Goal: Transaction & Acquisition: Subscribe to service/newsletter

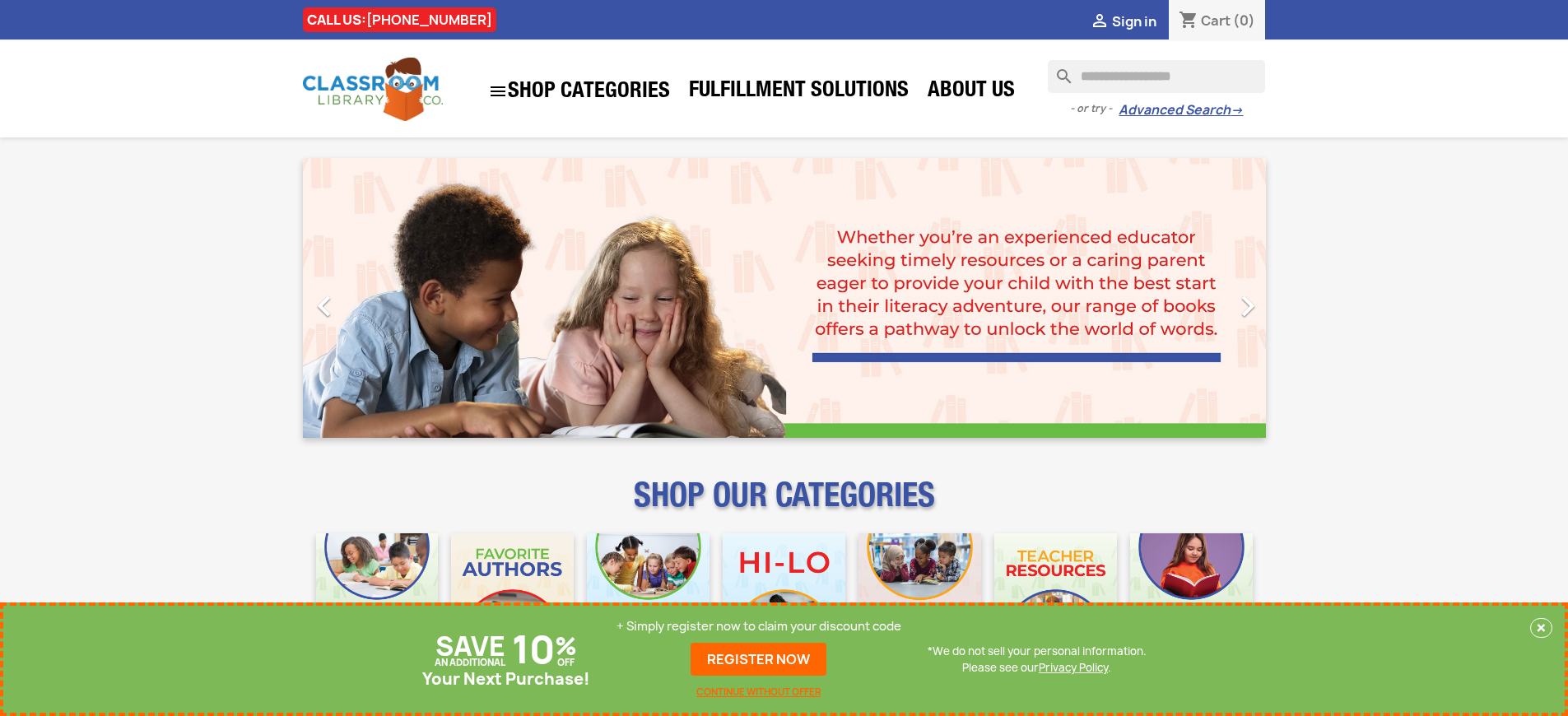
click at [759, 627] on p "+ Simply register now to claim your discount code" at bounding box center [758, 626] width 284 height 16
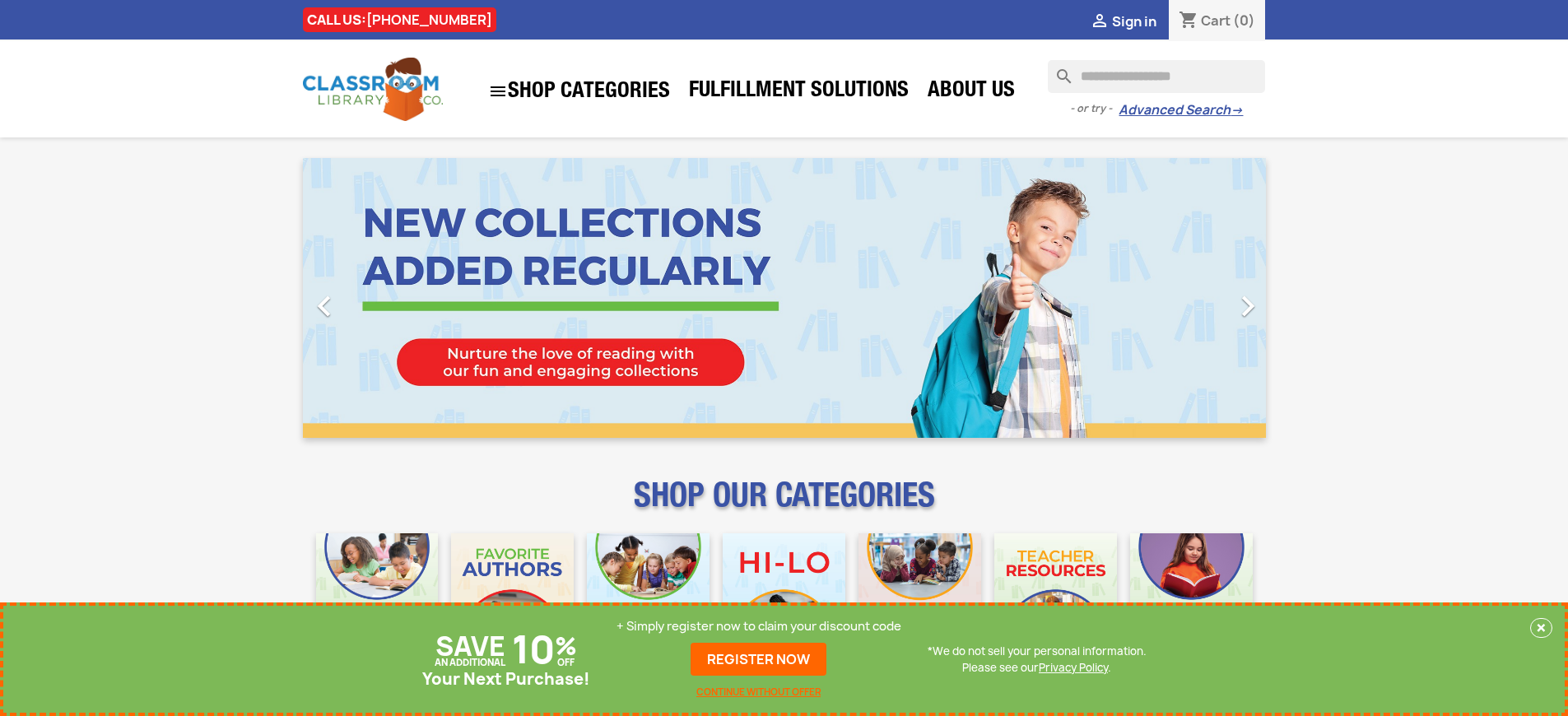
click at [759, 627] on p "+ Simply register now to claim your discount code" at bounding box center [758, 626] width 284 height 16
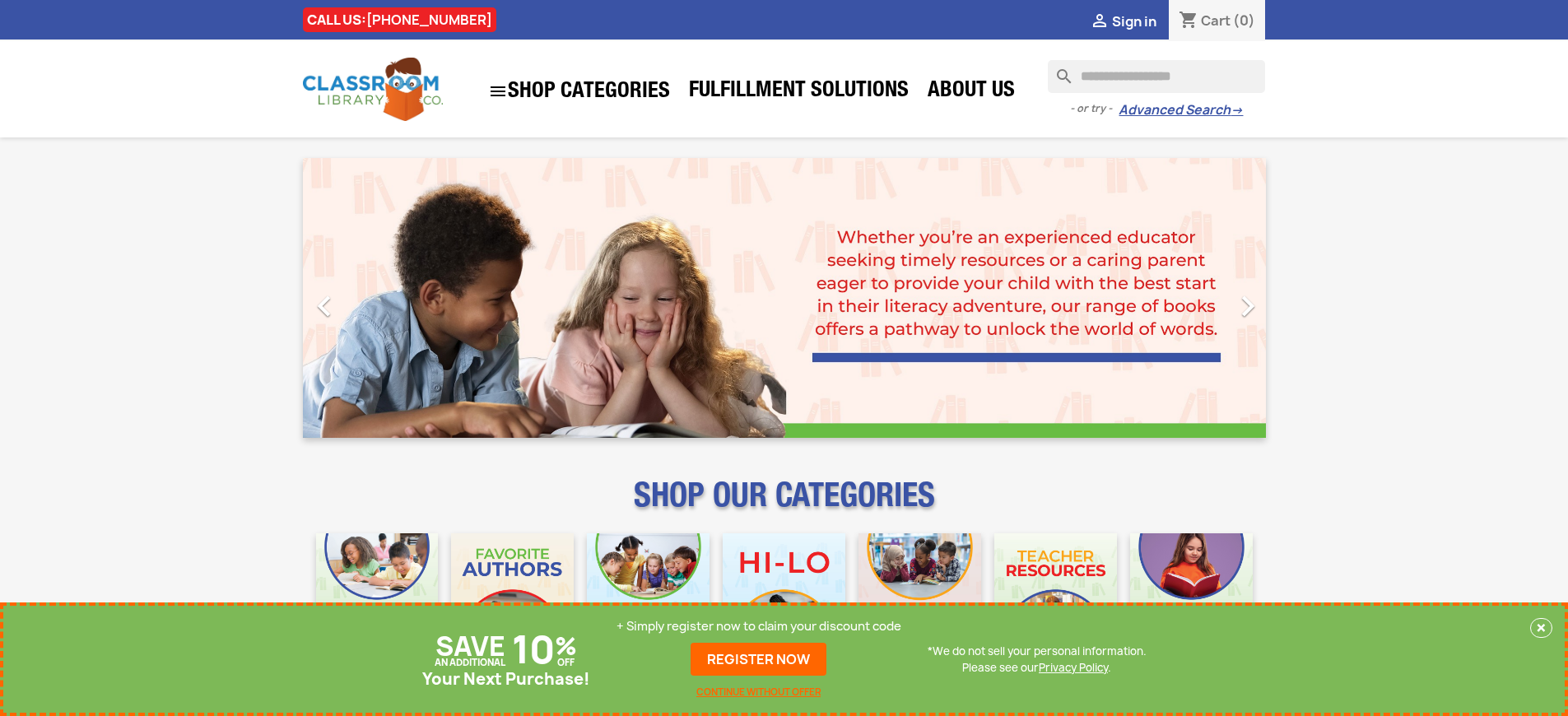
click at [759, 627] on p "+ Simply register now to claim your discount code" at bounding box center [758, 626] width 284 height 16
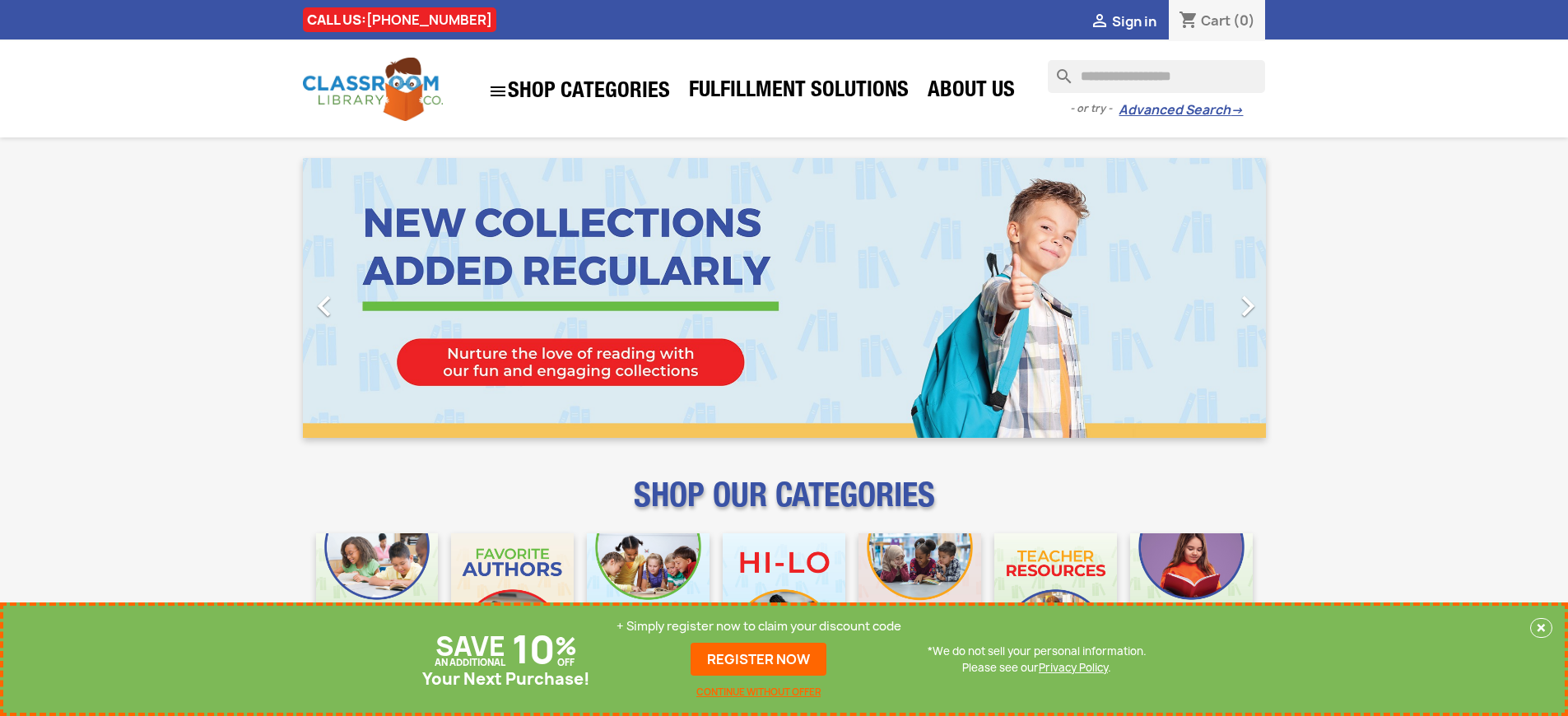
click at [759, 627] on p "+ Simply register now to claim your discount code" at bounding box center [758, 626] width 284 height 16
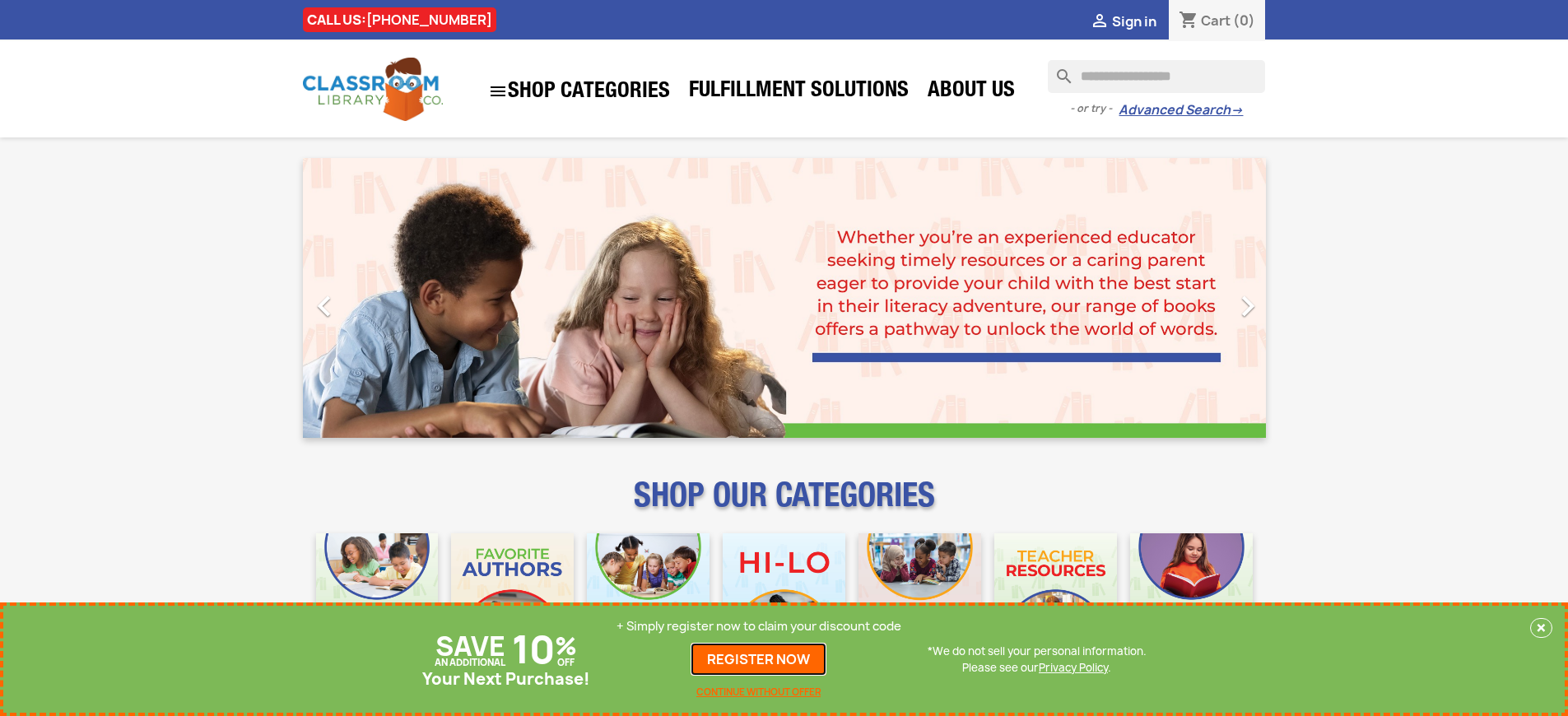
click at [759, 659] on link "REGISTER NOW" at bounding box center [758, 659] width 136 height 33
click at [759, 627] on p "+ Simply register now to claim your discount code" at bounding box center [758, 626] width 284 height 16
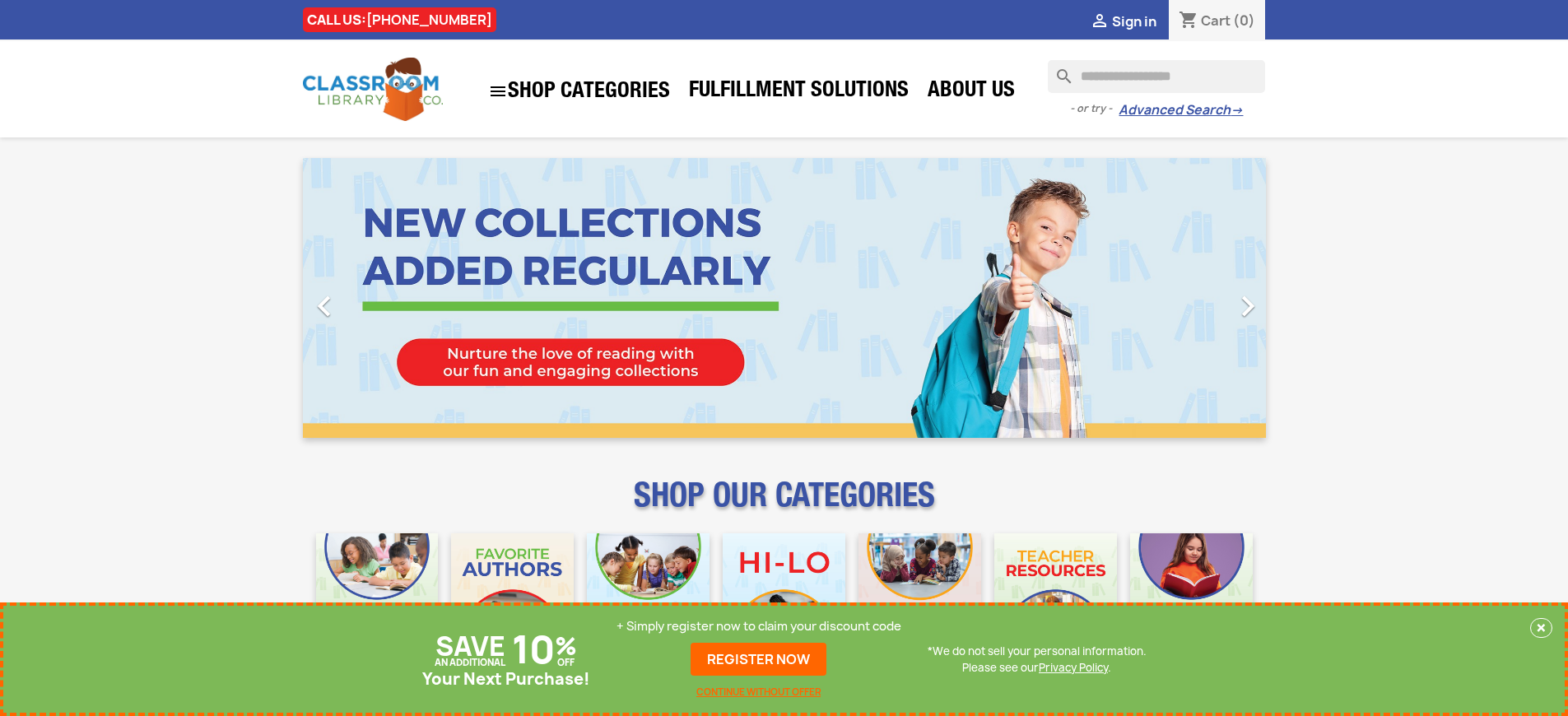
click at [759, 627] on p "+ Simply register now to claim your discount code" at bounding box center [758, 626] width 284 height 16
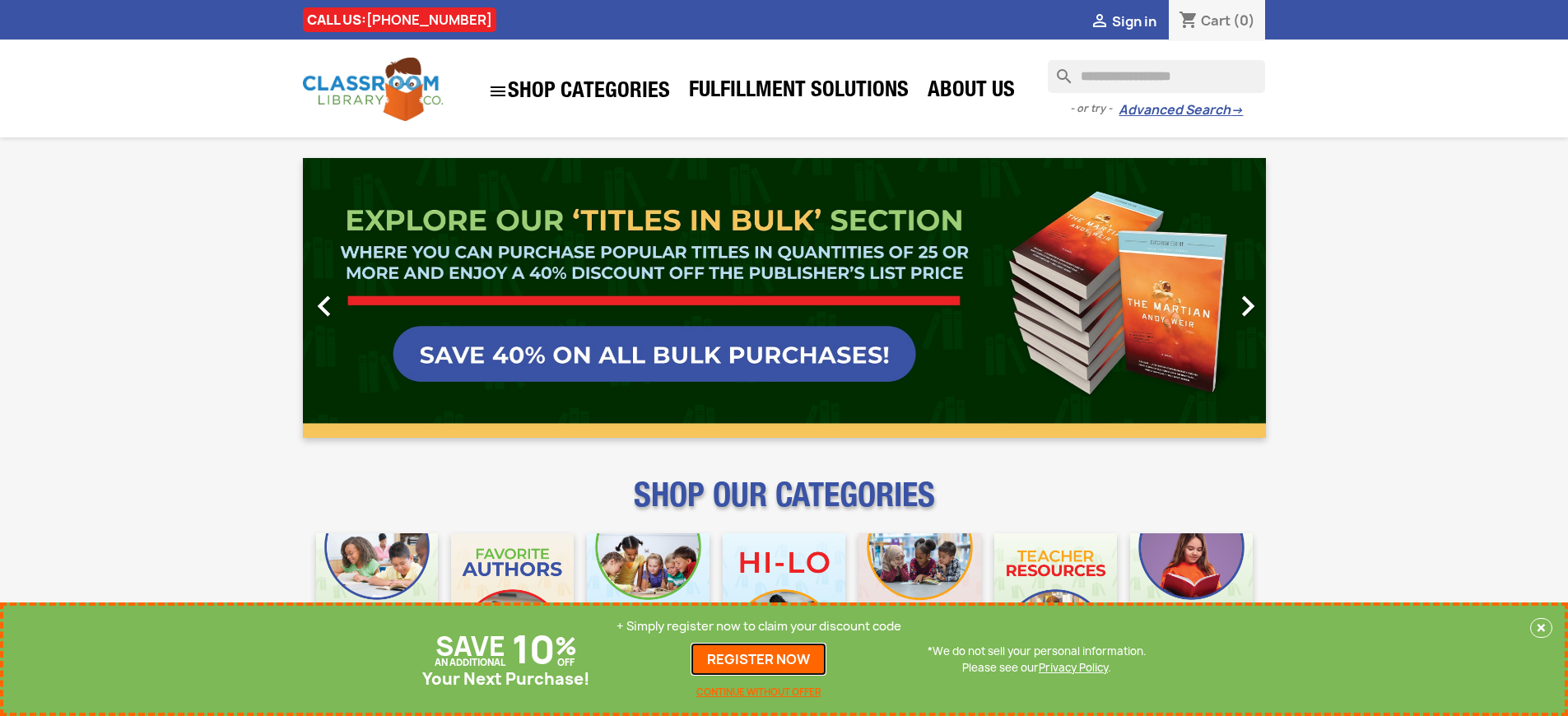
click at [759, 659] on link "REGISTER NOW" at bounding box center [758, 659] width 136 height 33
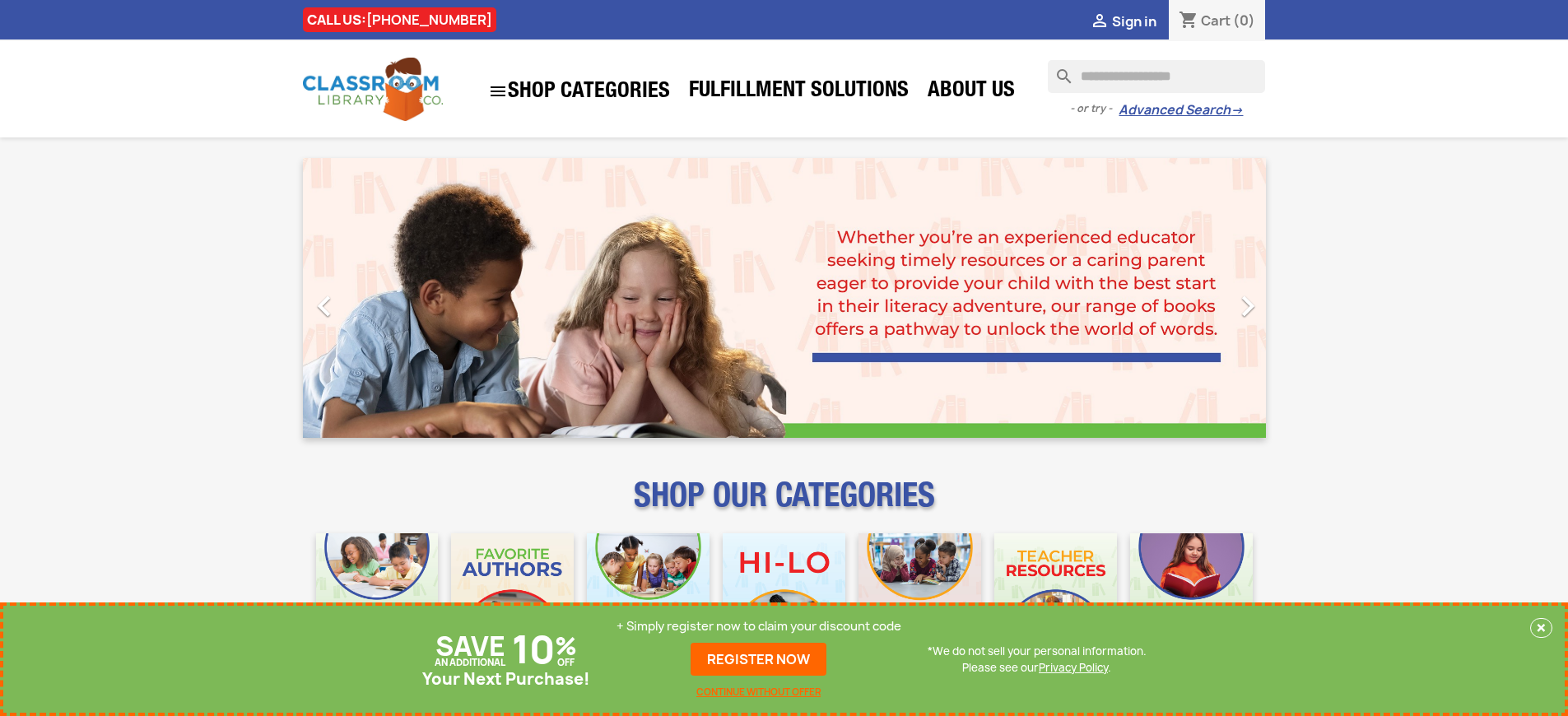
click at [759, 627] on p "+ Simply register now to claim your discount code" at bounding box center [758, 626] width 284 height 16
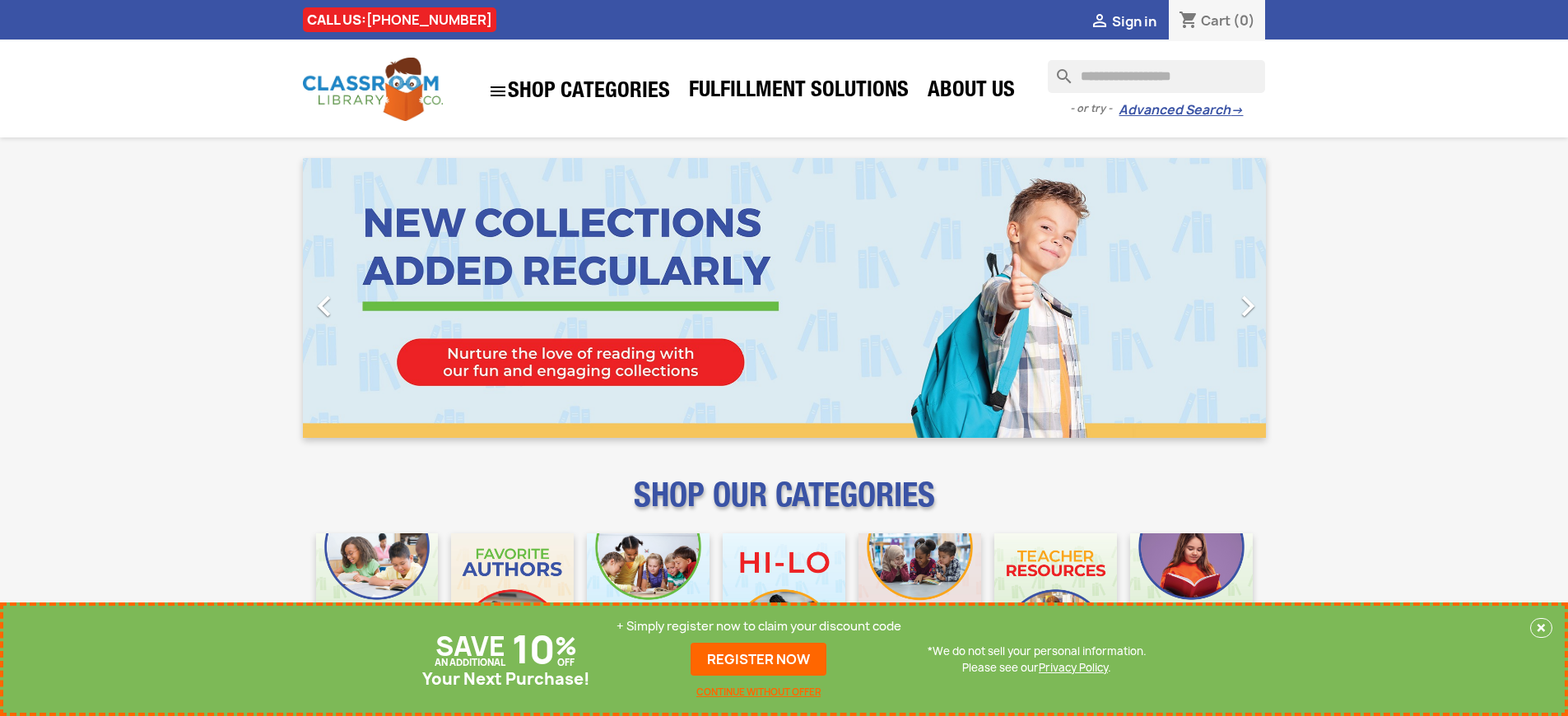
click at [759, 627] on p "+ Simply register now to claim your discount code" at bounding box center [758, 626] width 284 height 16
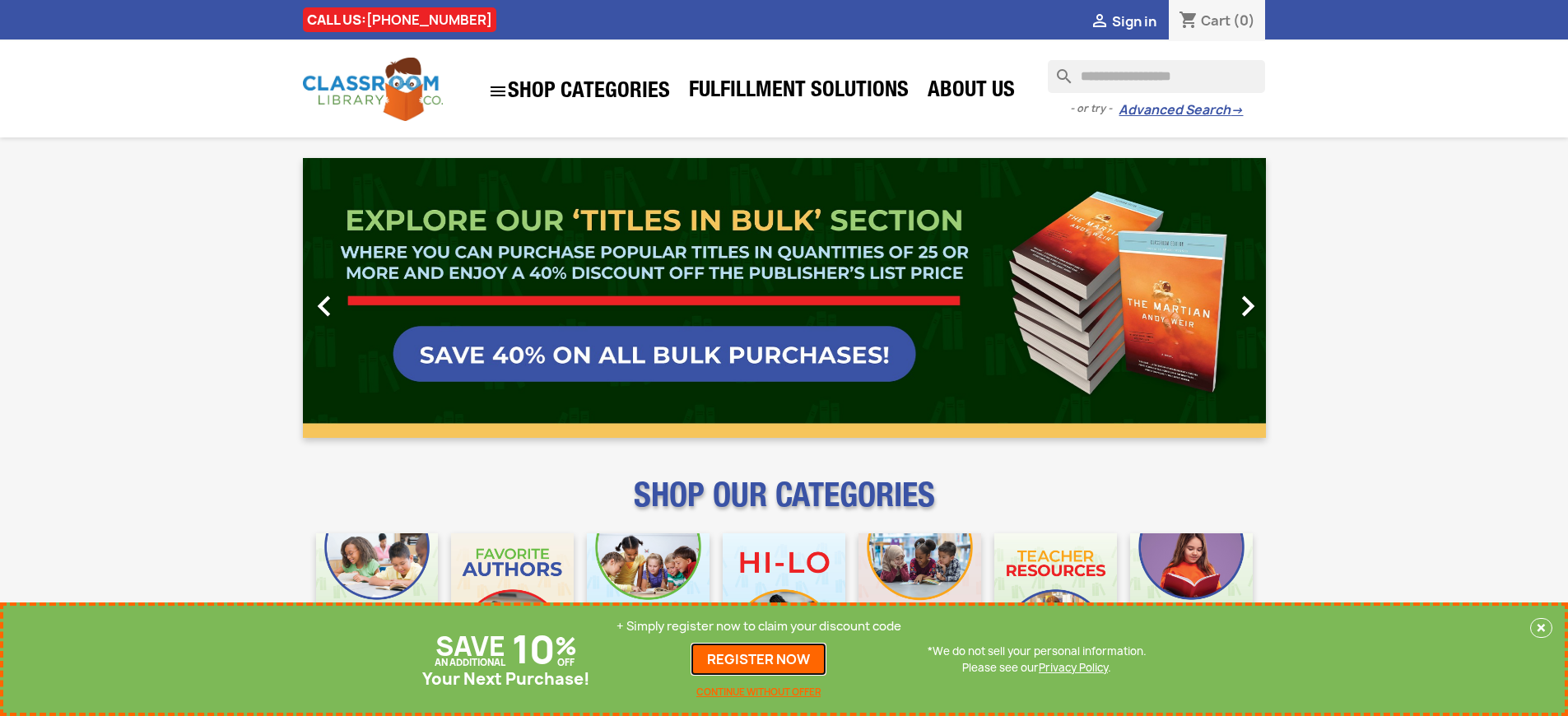
click at [759, 659] on link "REGISTER NOW" at bounding box center [758, 659] width 136 height 33
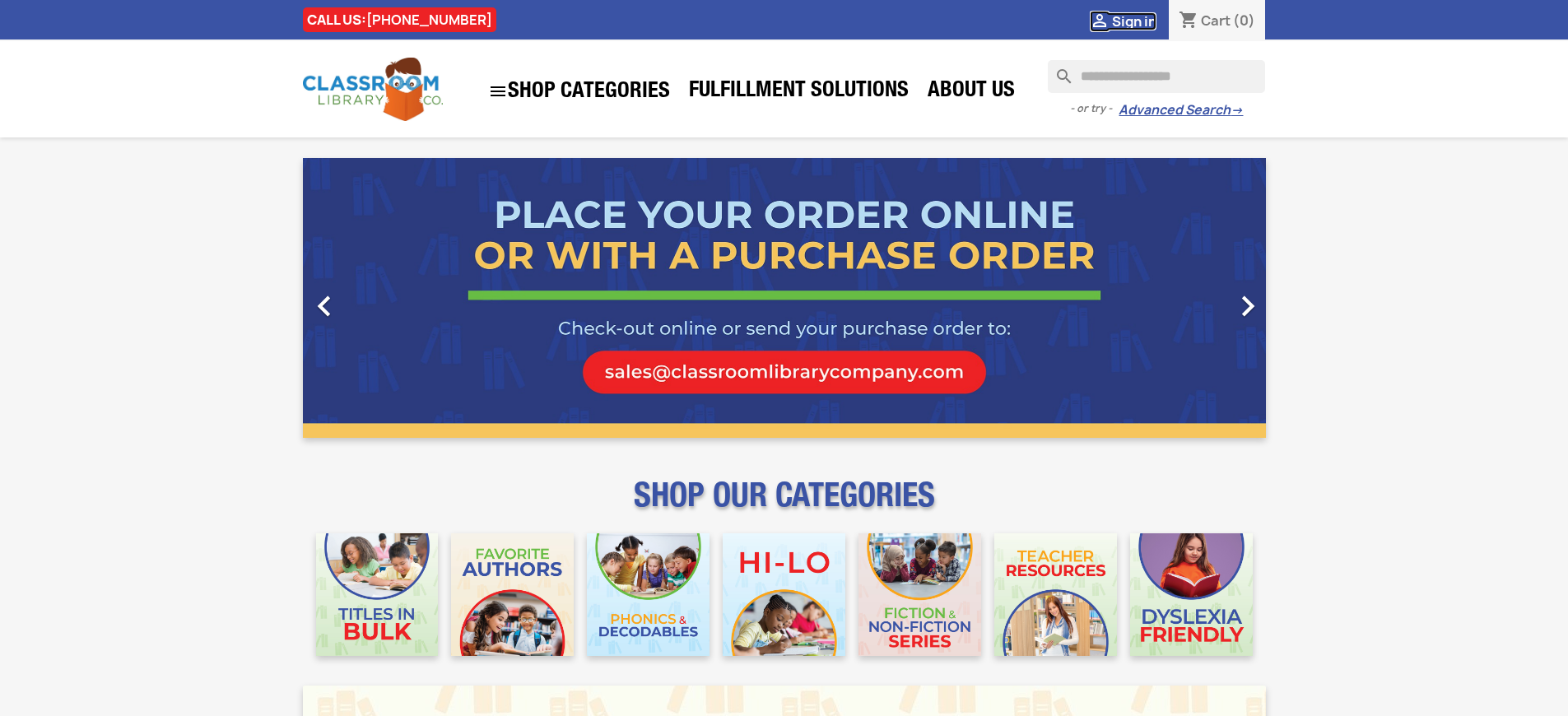
click at [1134, 21] on span "Sign in" at bounding box center [1134, 21] width 45 height 18
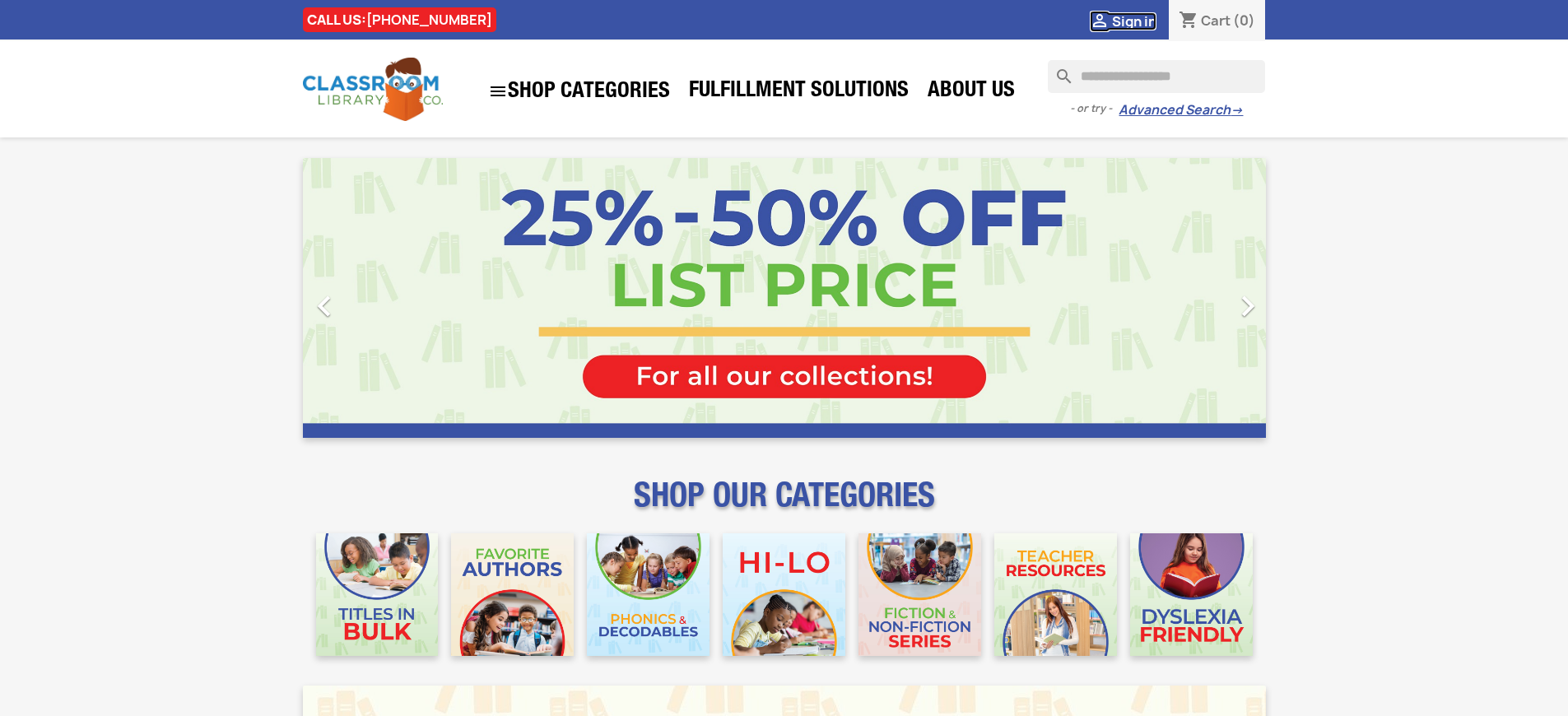
click at [1134, 21] on span "Sign in" at bounding box center [1134, 21] width 45 height 18
